Goal: Information Seeking & Learning: Learn about a topic

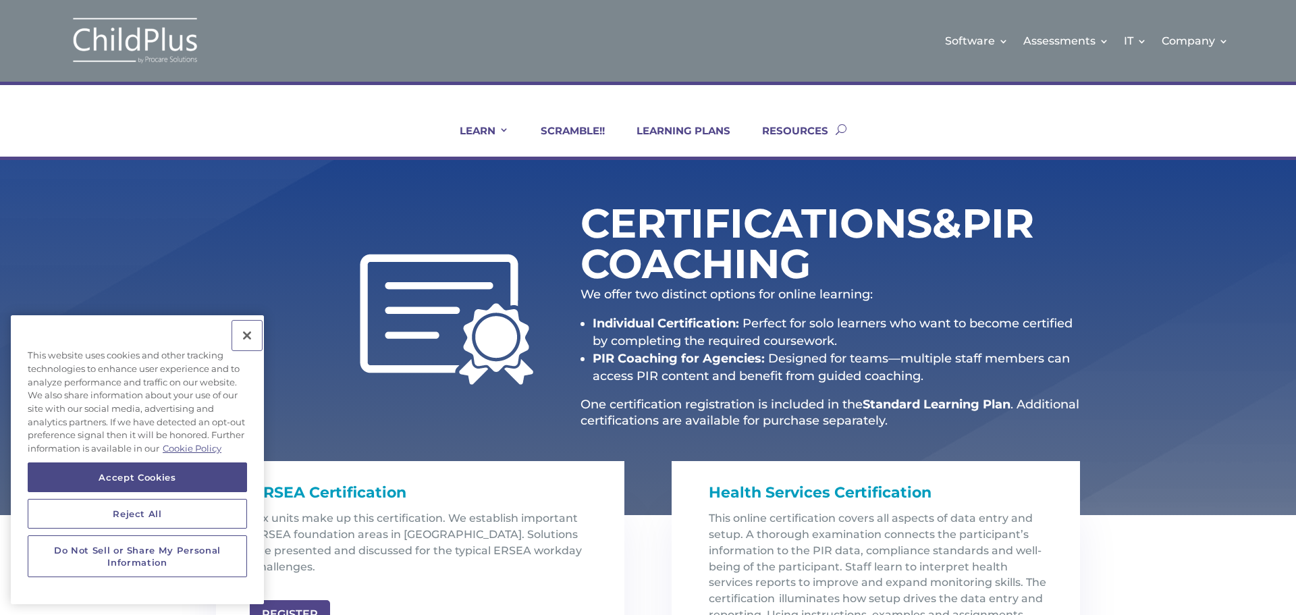
click at [252, 334] on button "Close" at bounding box center [247, 336] width 30 height 30
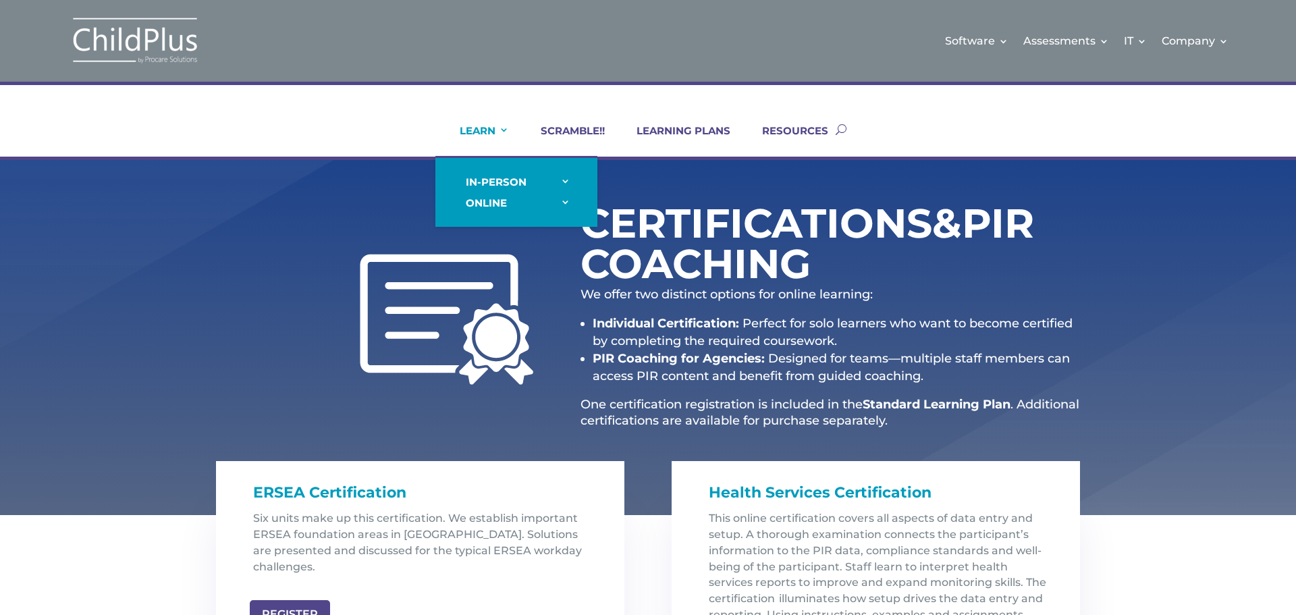
click at [490, 125] on link "LEARN" at bounding box center [476, 140] width 66 height 32
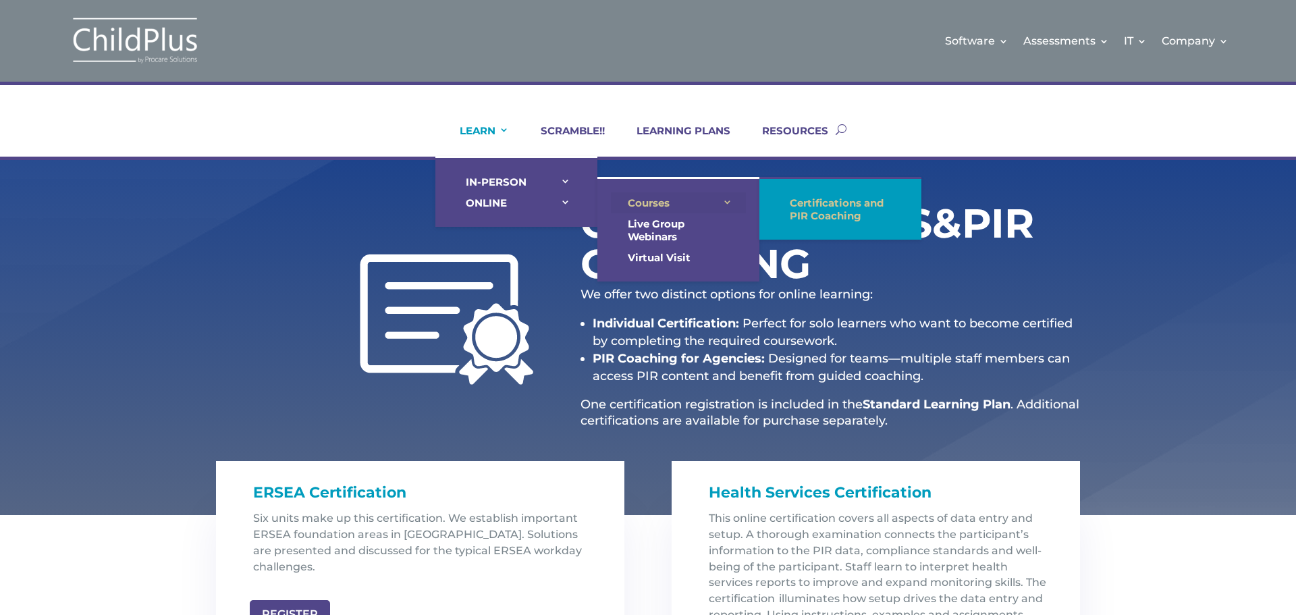
click at [643, 200] on link "Courses" at bounding box center [678, 202] width 135 height 21
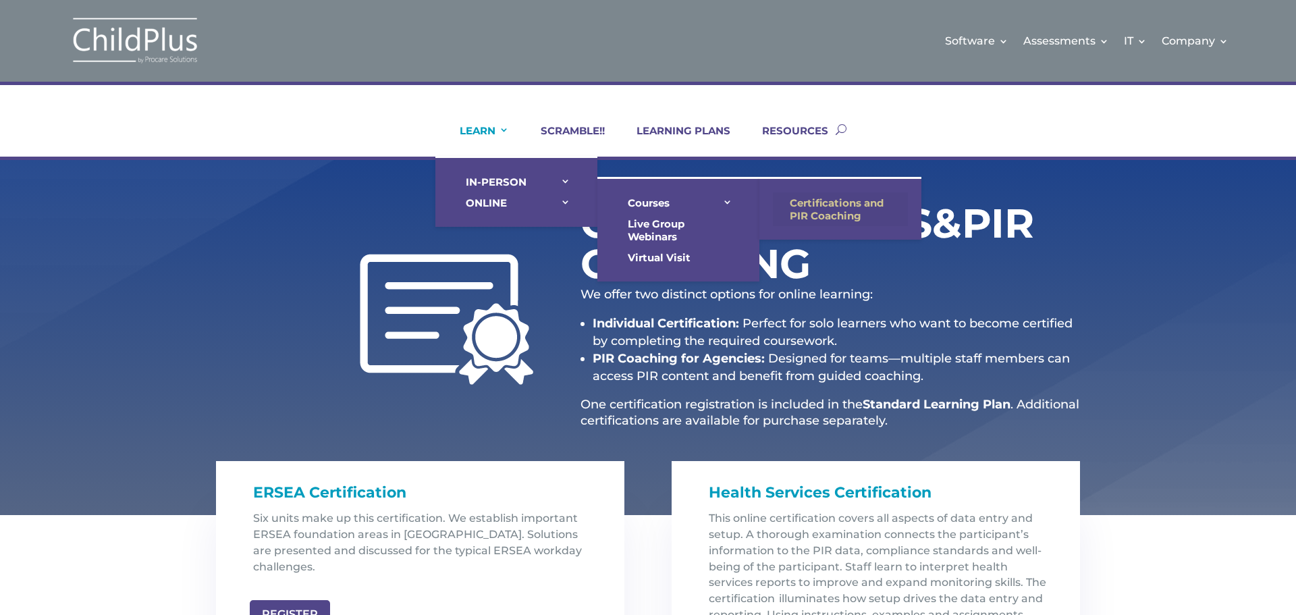
click at [815, 204] on link "Certifications and PIR Coaching" at bounding box center [840, 209] width 135 height 34
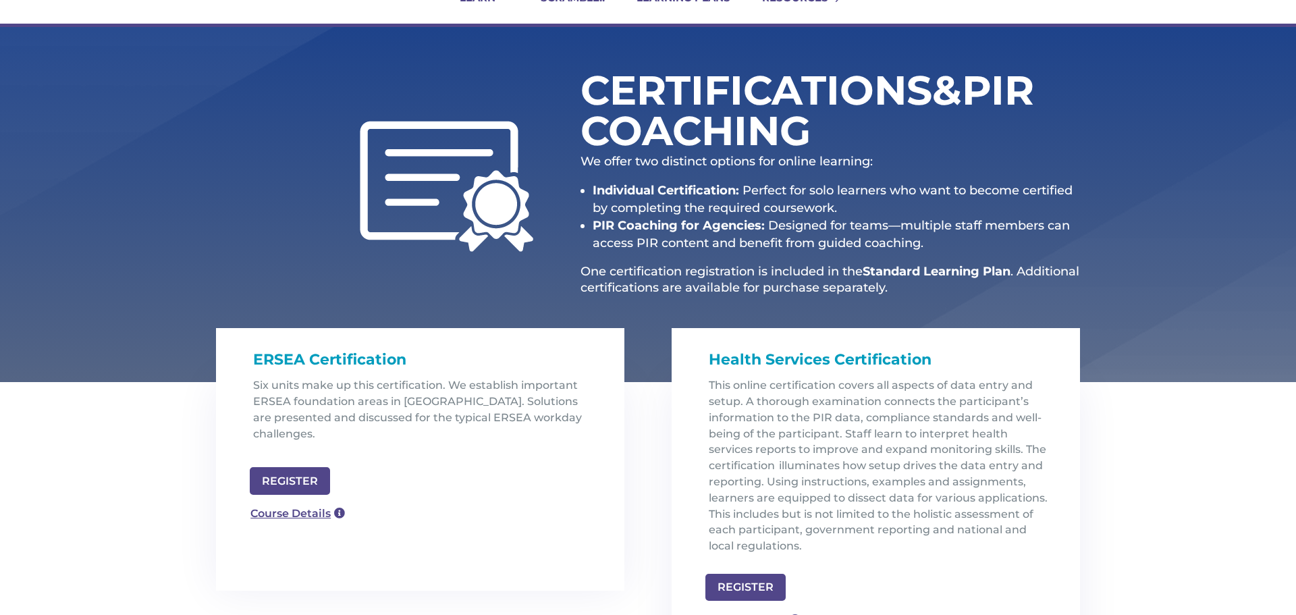
scroll to position [120, 0]
